Goal: Information Seeking & Learning: Learn about a topic

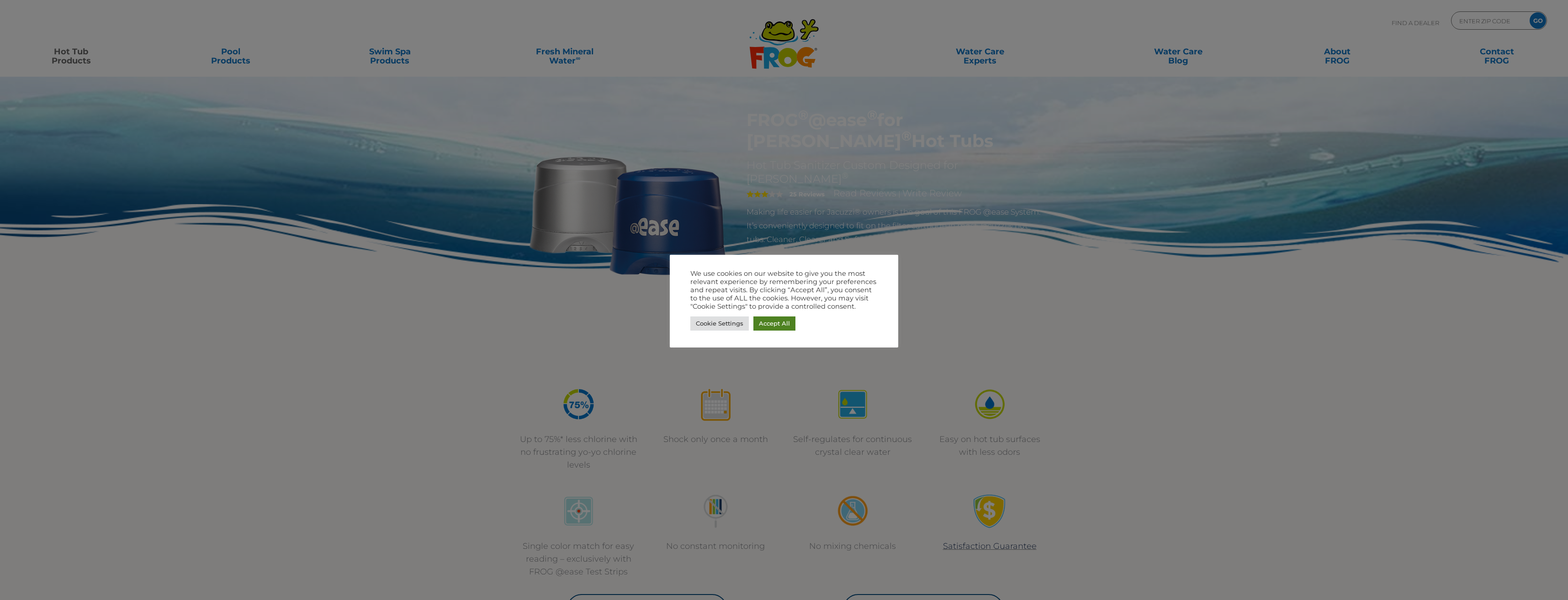
click at [772, 319] on link "Accept All" at bounding box center [774, 323] width 42 height 14
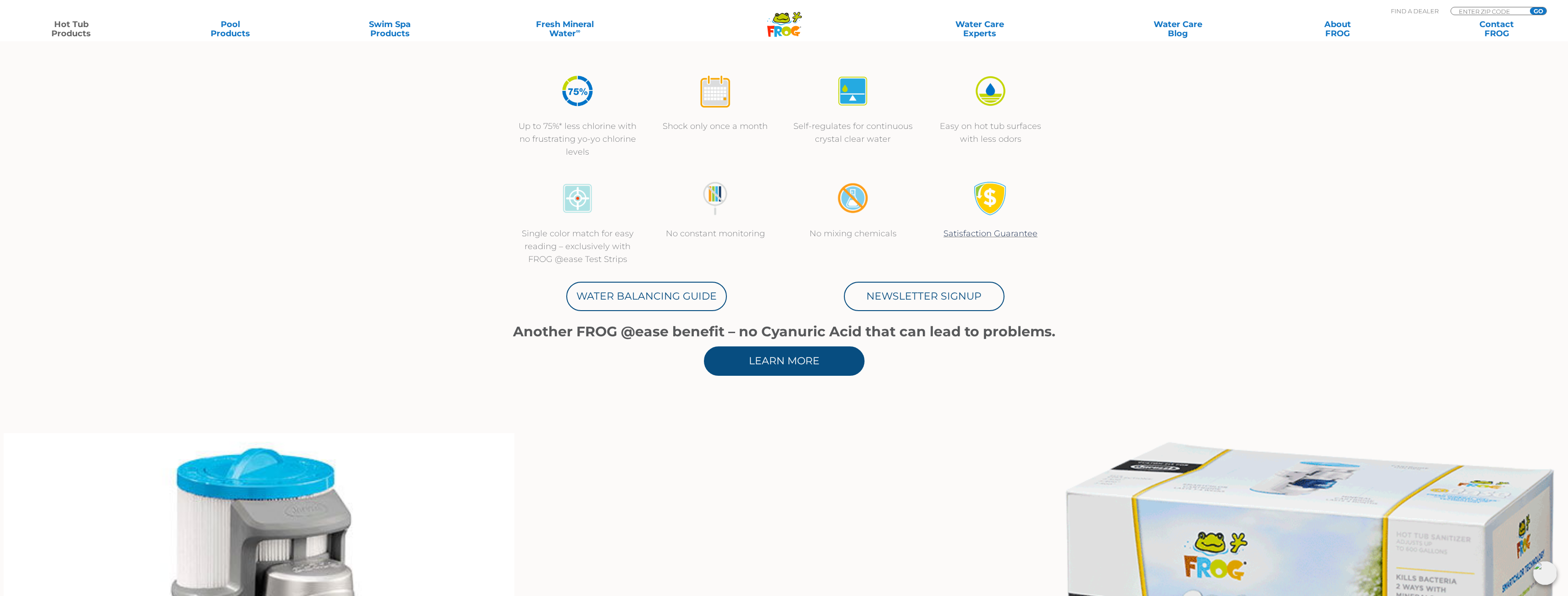
scroll to position [367, 0]
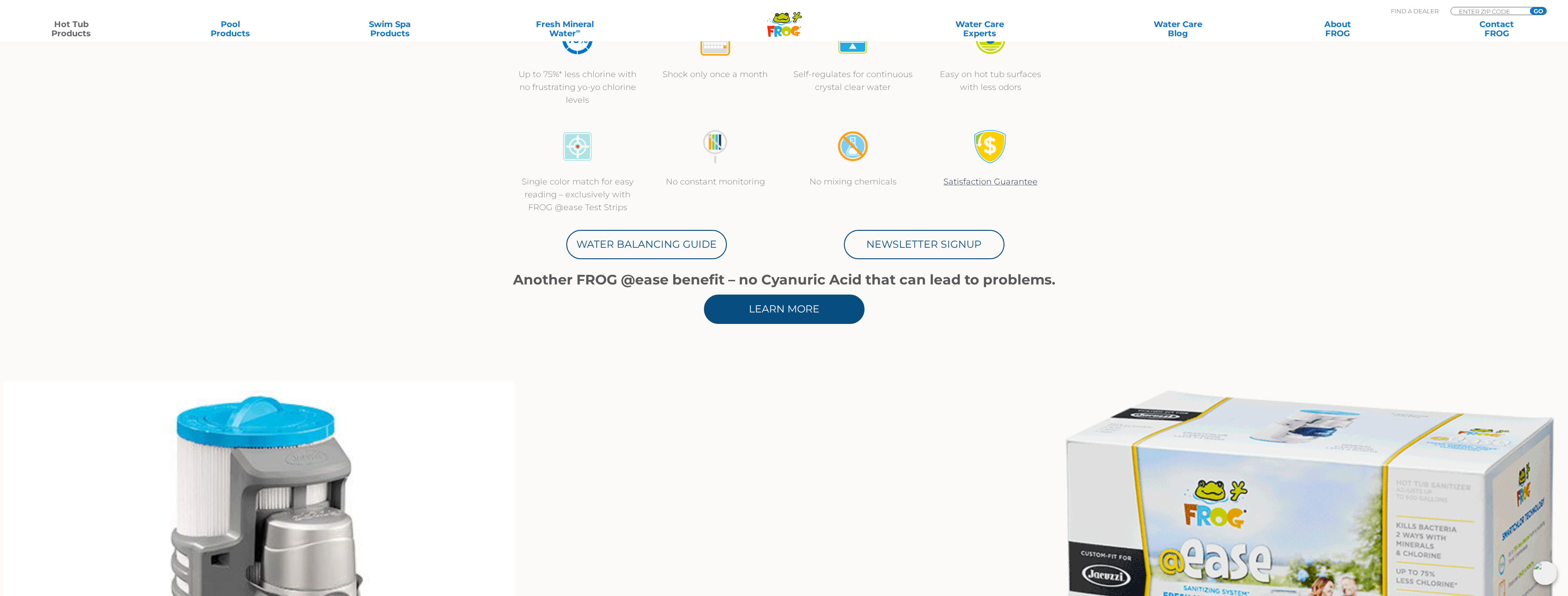
click at [830, 302] on link "Learn More" at bounding box center [784, 309] width 160 height 30
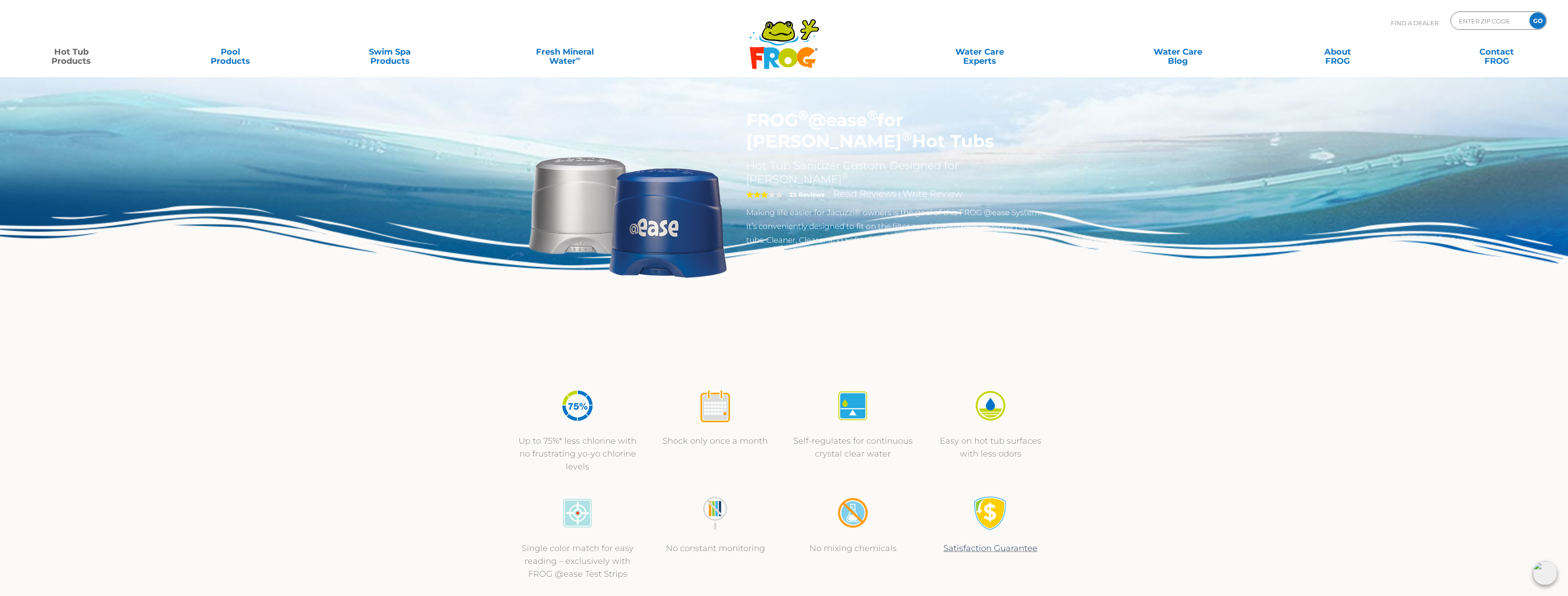
scroll to position [0, 0]
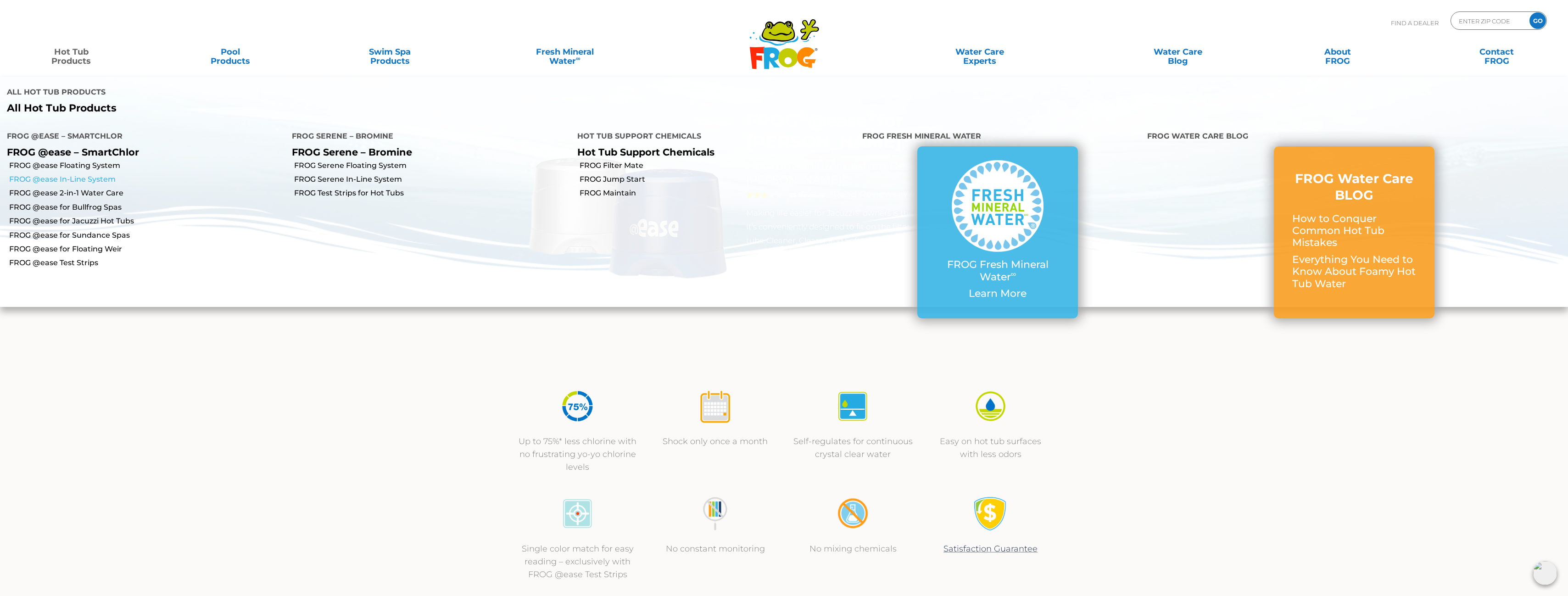
click at [97, 174] on link "FROG @ease In-Line System" at bounding box center [147, 179] width 276 height 10
click at [110, 216] on link "FROG @ease for Jacuzzi Hot Tubs" at bounding box center [147, 221] width 276 height 10
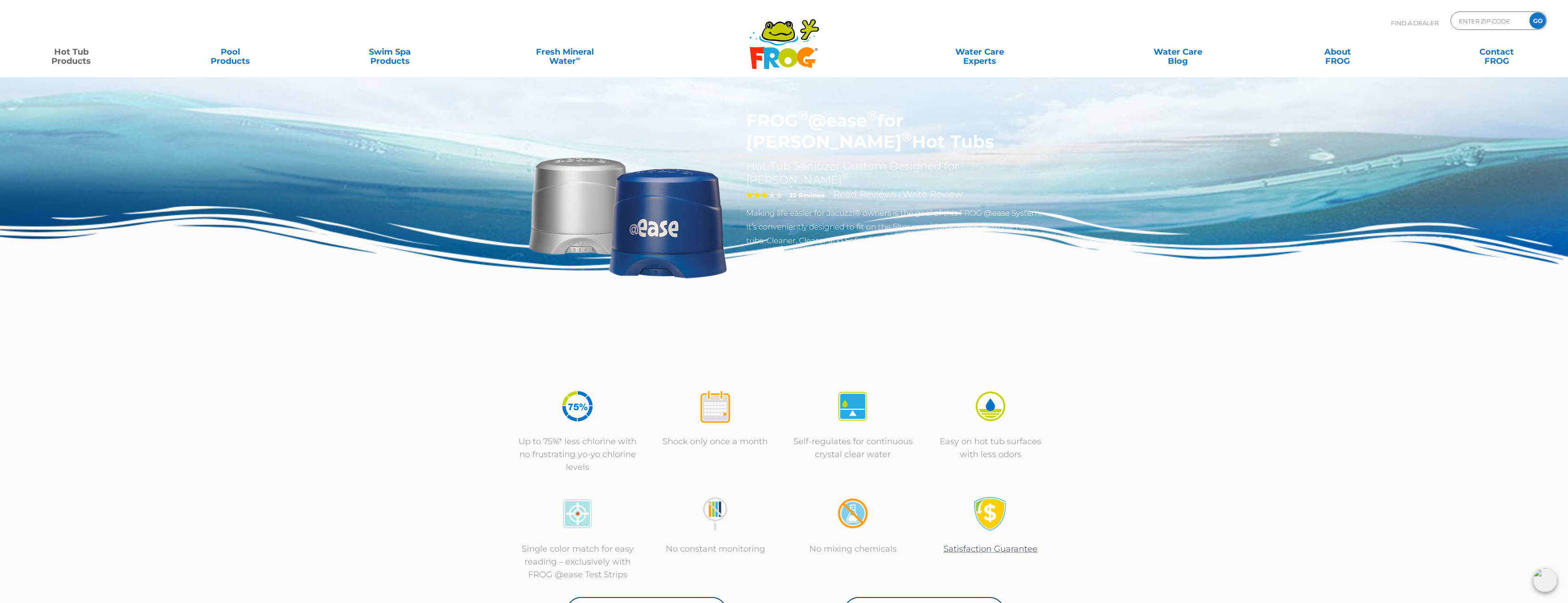
drag, startPoint x: 1186, startPoint y: 298, endPoint x: 1162, endPoint y: 161, distance: 139.1
